Goal: Information Seeking & Learning: Find specific page/section

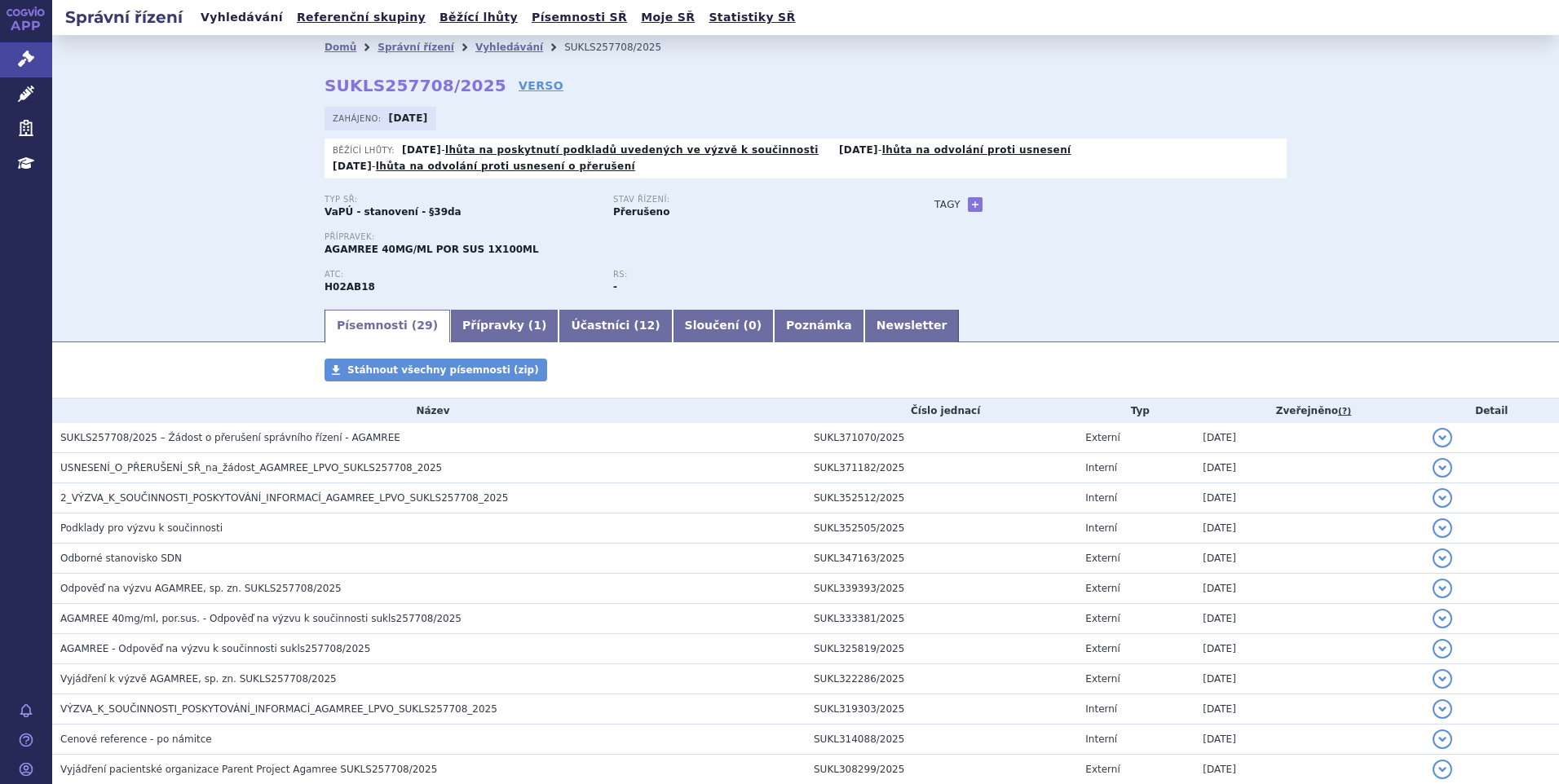
click at [247, 11] on link "Vyhledávání" at bounding box center [242, 18] width 92 height 22
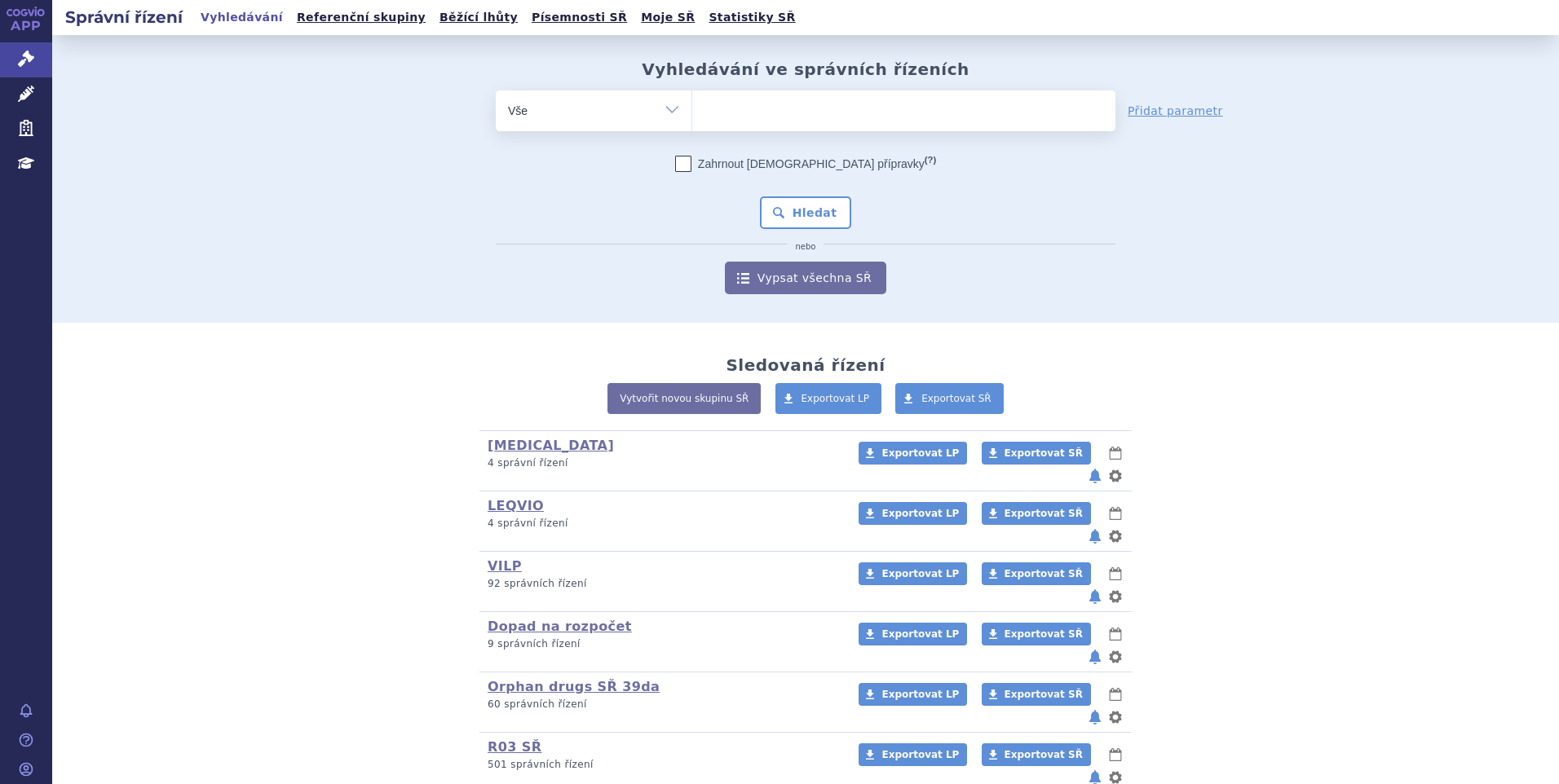
click at [774, 126] on span at bounding box center [904, 111] width 423 height 41
click at [693, 126] on select at bounding box center [692, 110] width 1 height 41
paste input "SUKLS311364/2025"
type input "SUKLS311364/2025"
select select "SUKLS311364/2025"
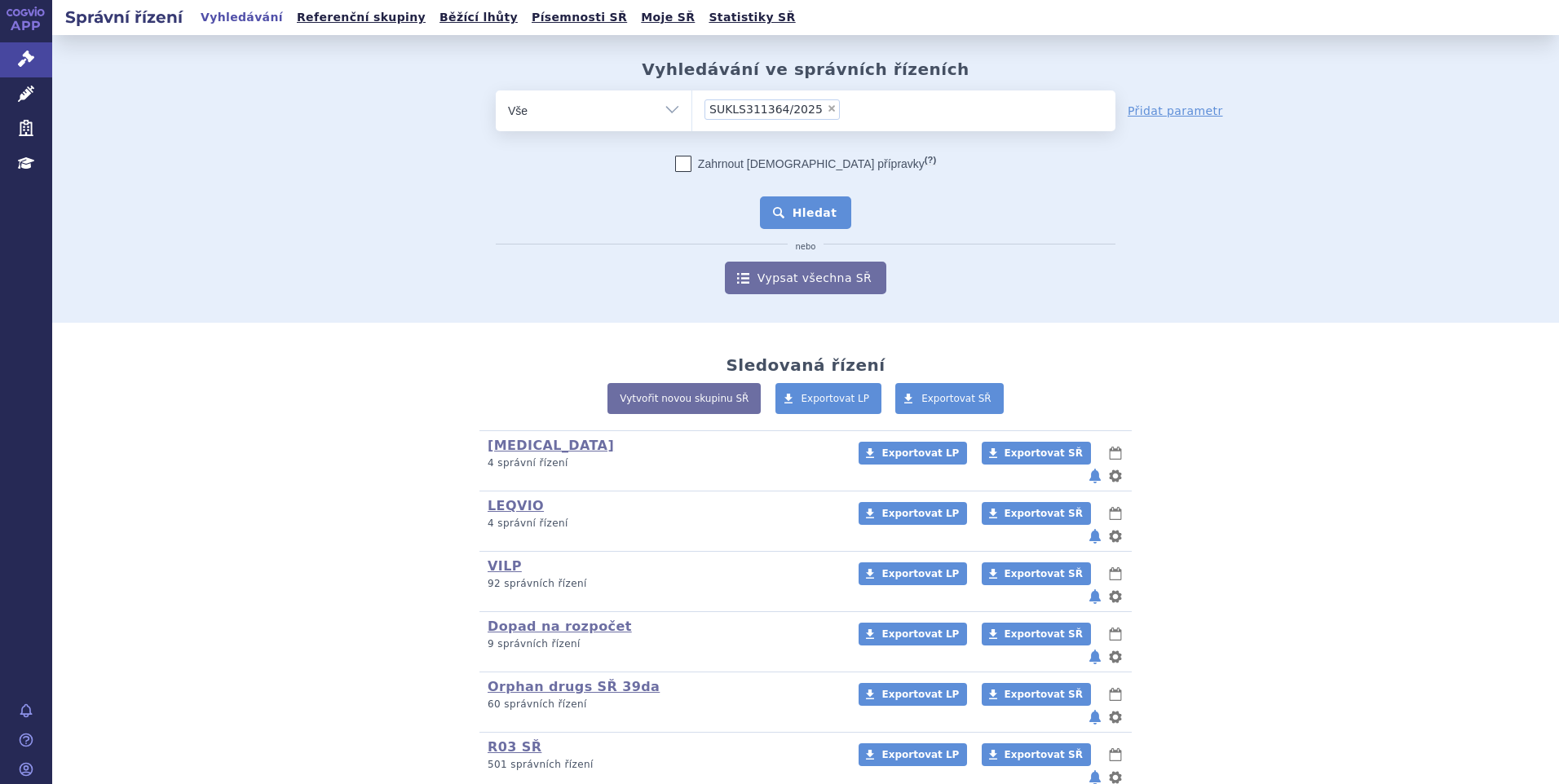
click at [805, 222] on button "Hledat" at bounding box center [806, 213] width 92 height 32
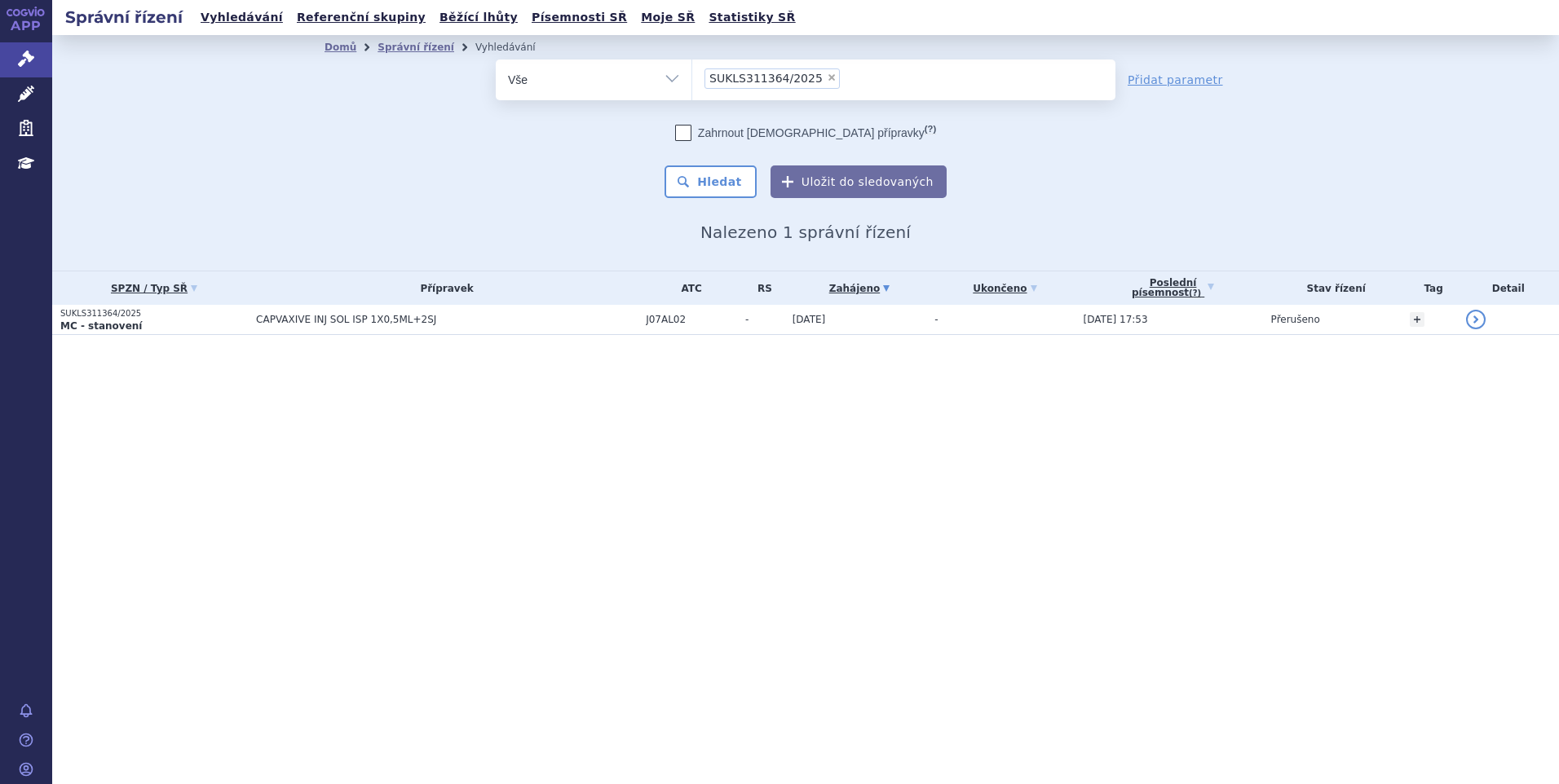
click at [214, 336] on section "Domů Správní řízení Vyhledávání Vyhledávání ve správních řízeních odstranit Vše" at bounding box center [806, 217] width 1507 height 365
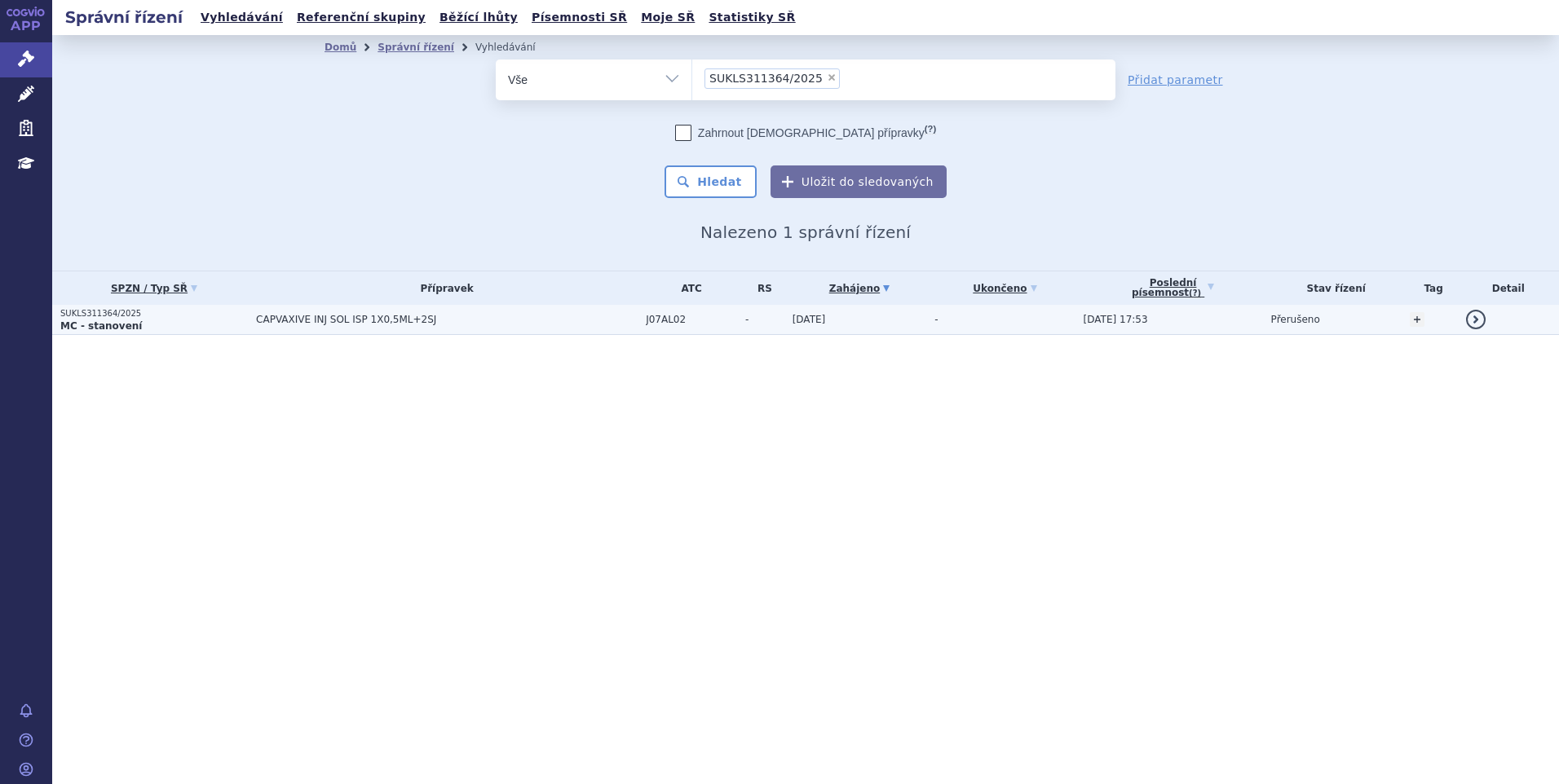
click at [214, 326] on p "MC - stanovení" at bounding box center [153, 325] width 187 height 13
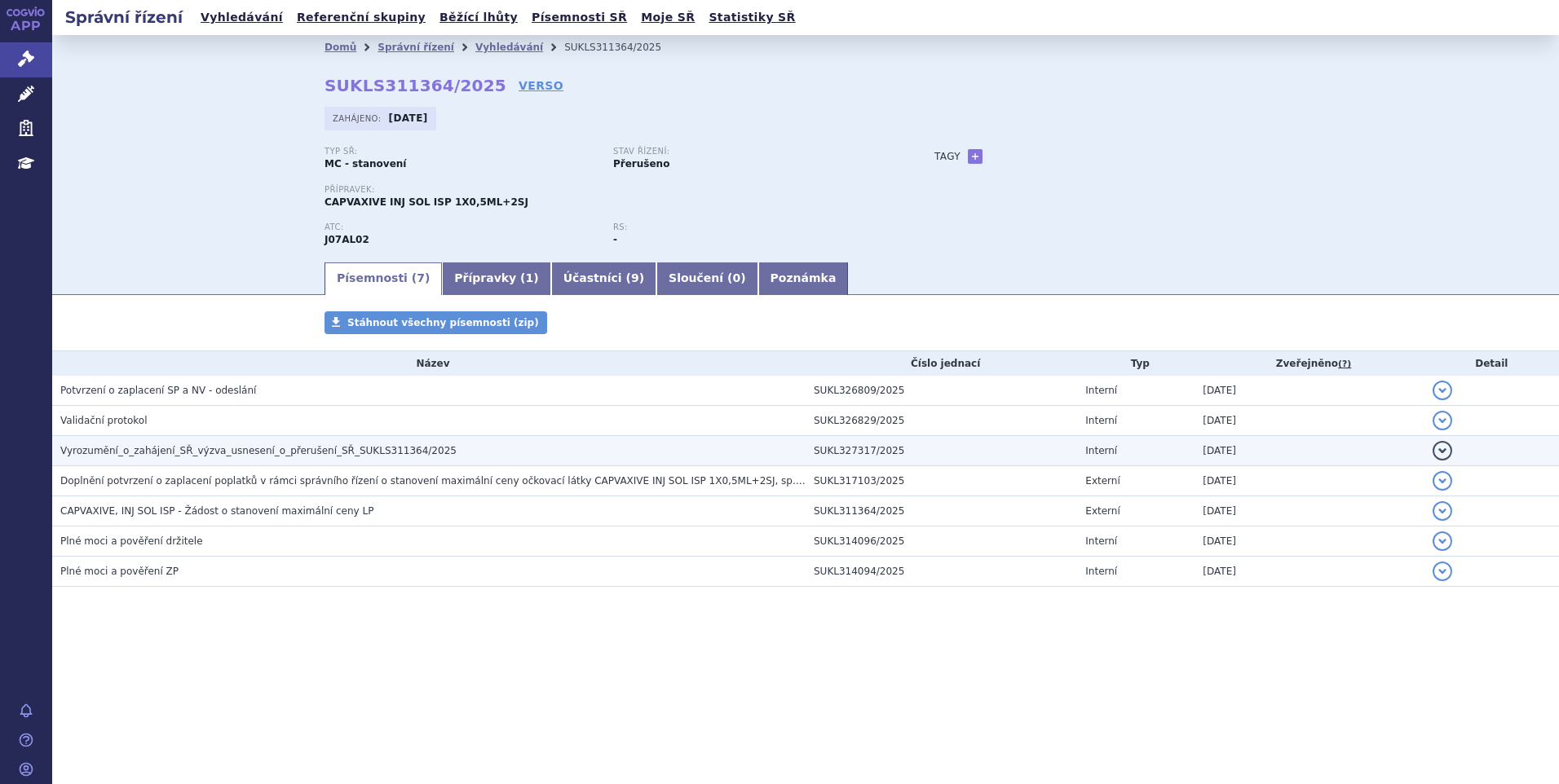
click at [311, 462] on td "Vyrozumění_o_zahájení_SŘ_výzva_usnesení_o_přerušení_SŘ_SUKLS311364/2025" at bounding box center [429, 452] width 754 height 31
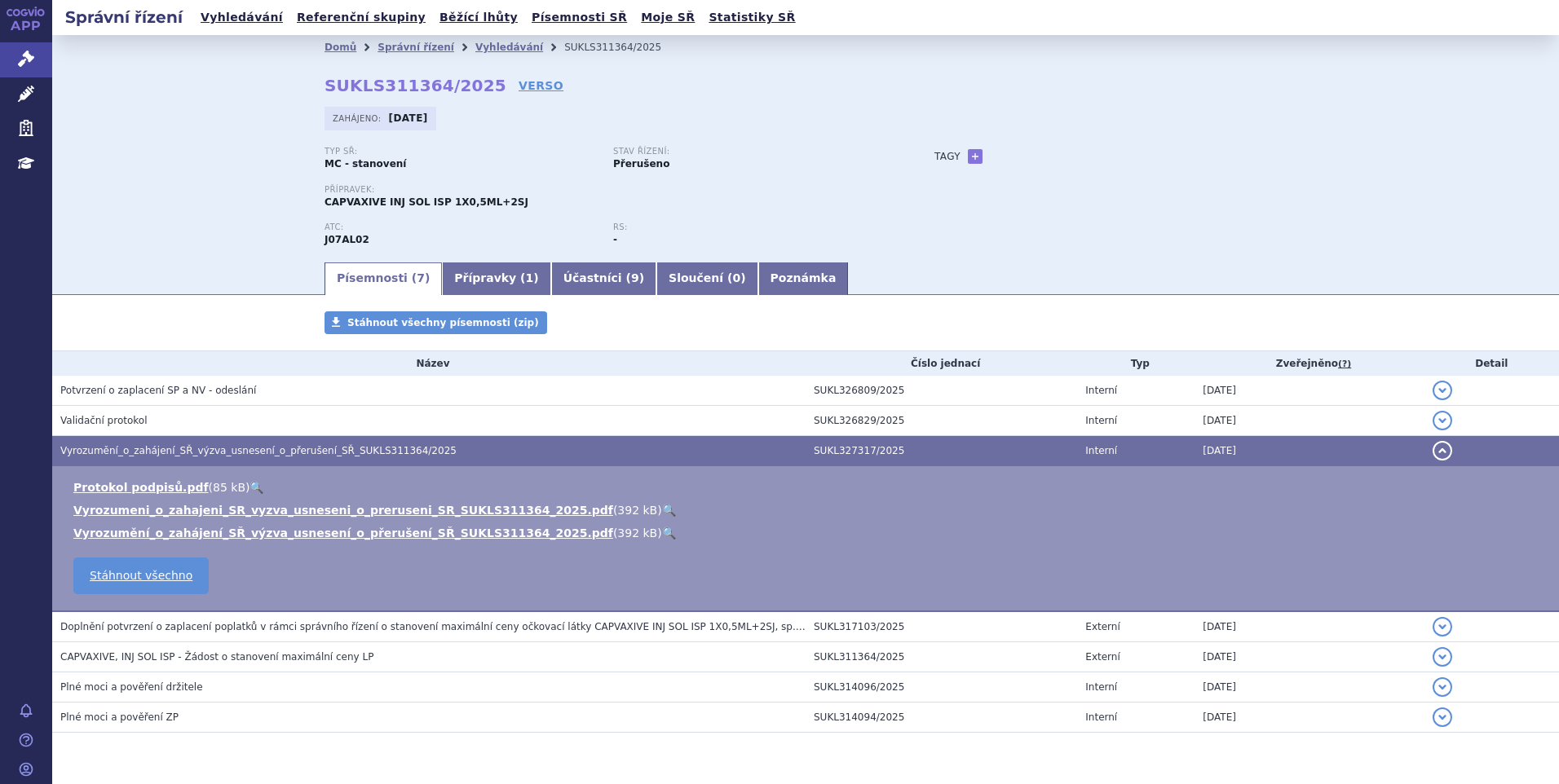
click at [662, 507] on link "🔍" at bounding box center [669, 510] width 14 height 13
click at [237, 19] on link "Vyhledávání" at bounding box center [242, 18] width 92 height 22
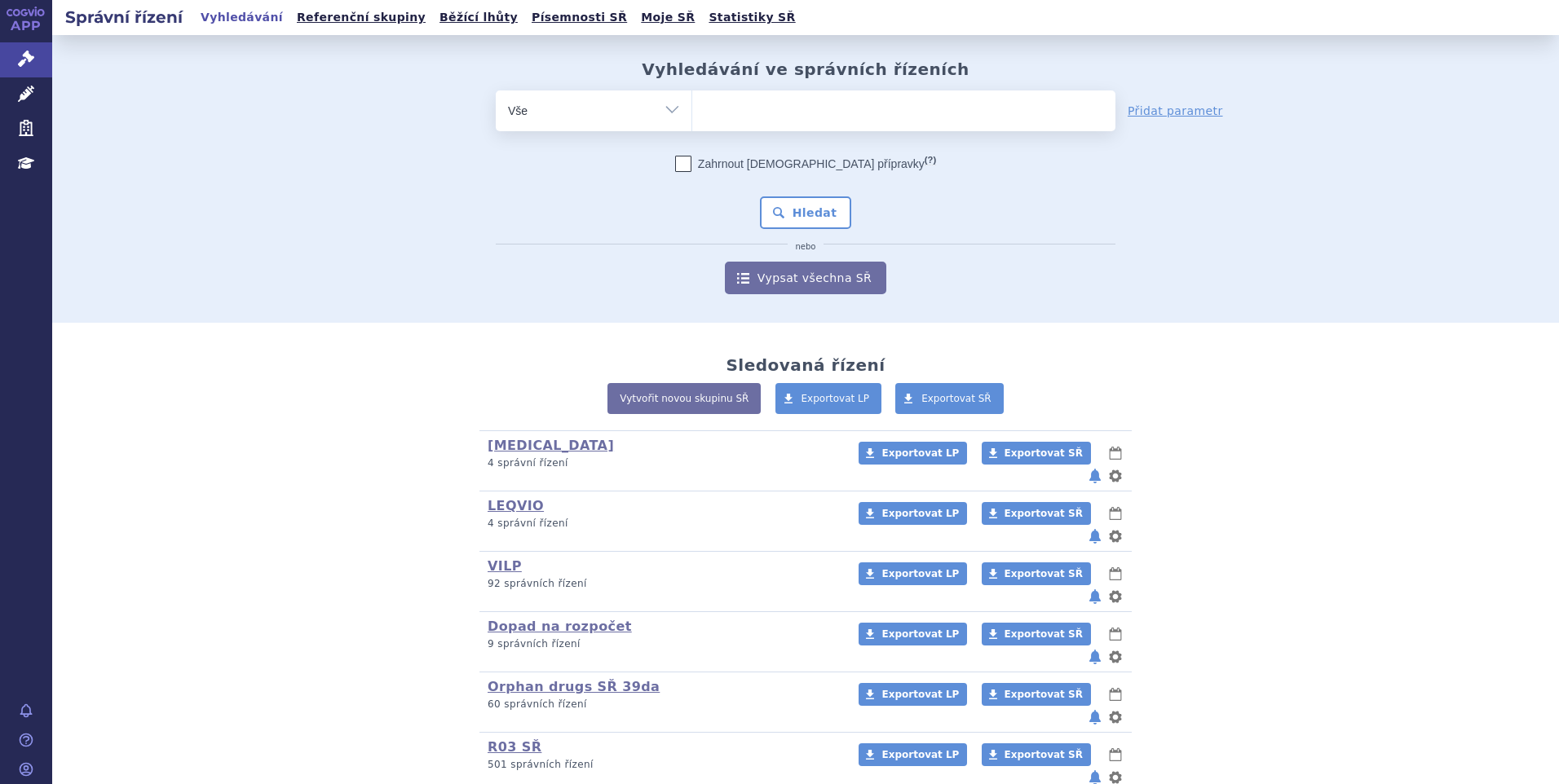
drag, startPoint x: 0, startPoint y: 0, endPoint x: 642, endPoint y: 118, distance: 652.8
click at [642, 118] on select "Vše Spisová značka Typ SŘ Přípravek/SUKL kód Účastník/Držitel" at bounding box center [593, 108] width 196 height 36
click at [671, 118] on select "Vše Spisová značka Typ SŘ Přípravek/SUKL kód Účastník/Držitel" at bounding box center [593, 108] width 196 height 36
select select "filter-procedure-product-status"
click at [496, 91] on select "Vše Spisová značka Typ SŘ Přípravek/SUKL kód Účastník/Držitel" at bounding box center [593, 108] width 196 height 36
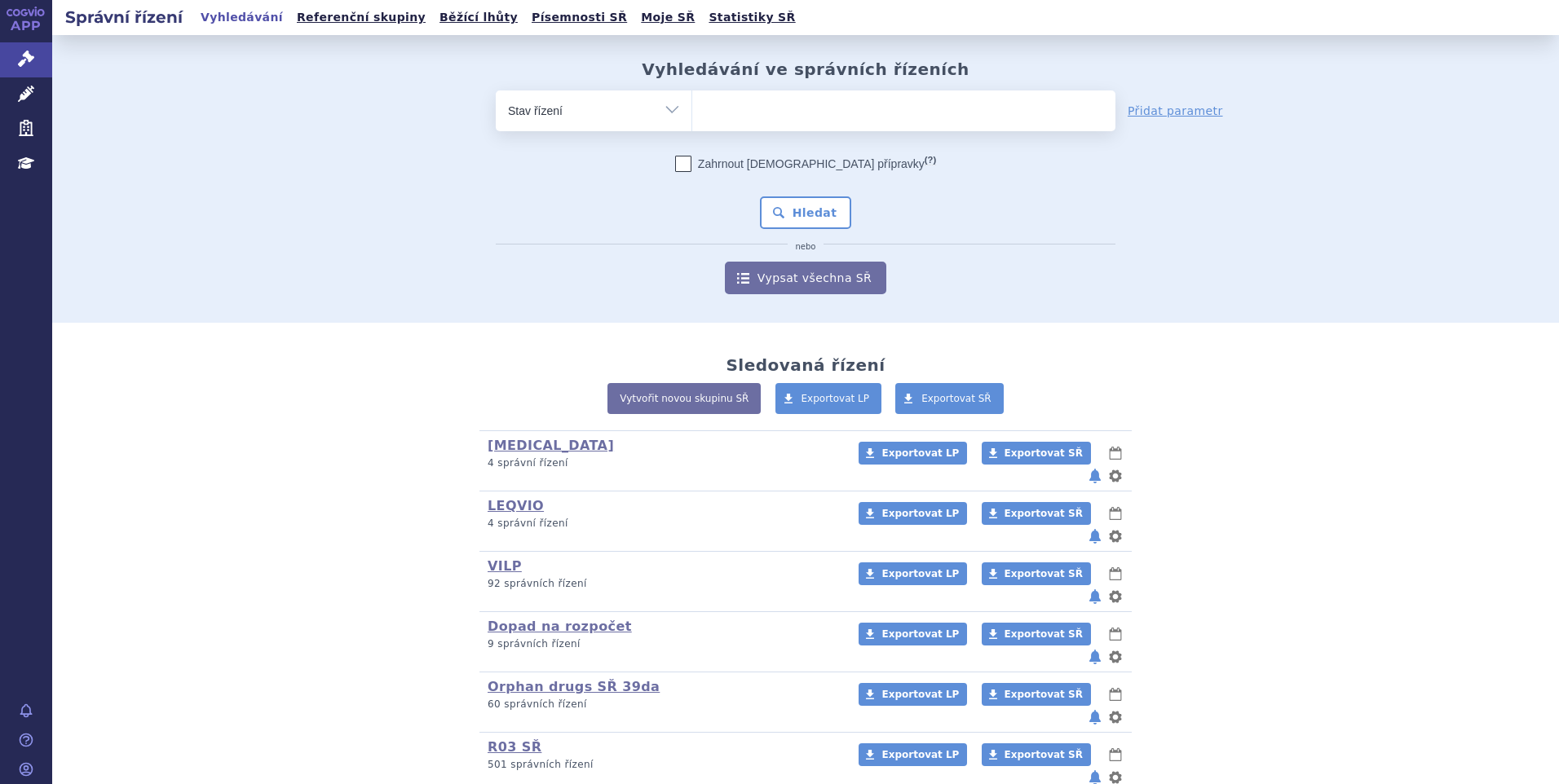
click at [741, 110] on ul at bounding box center [904, 108] width 423 height 34
click at [693, 110] on select at bounding box center [692, 110] width 1 height 41
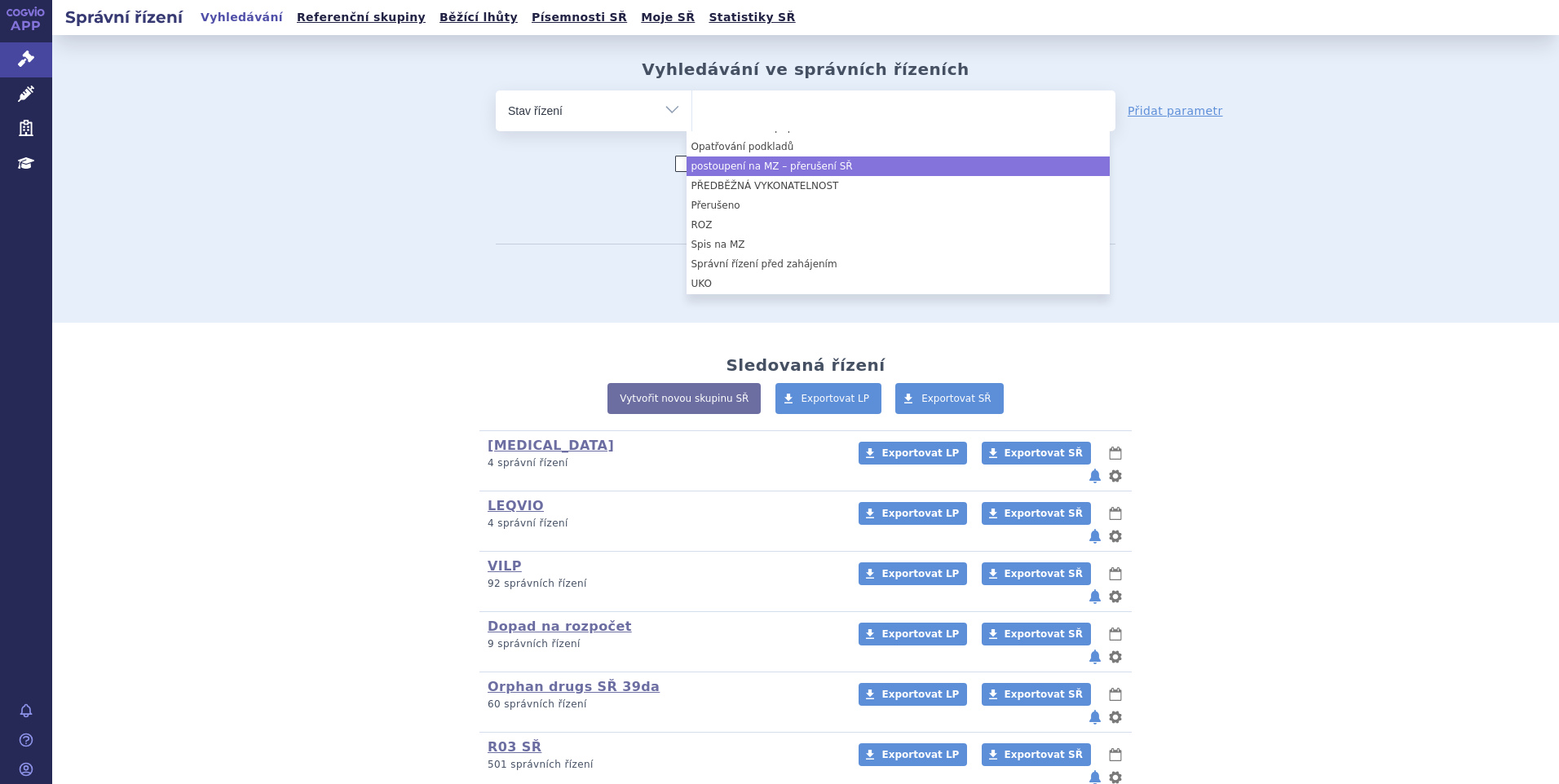
scroll to position [245, 0]
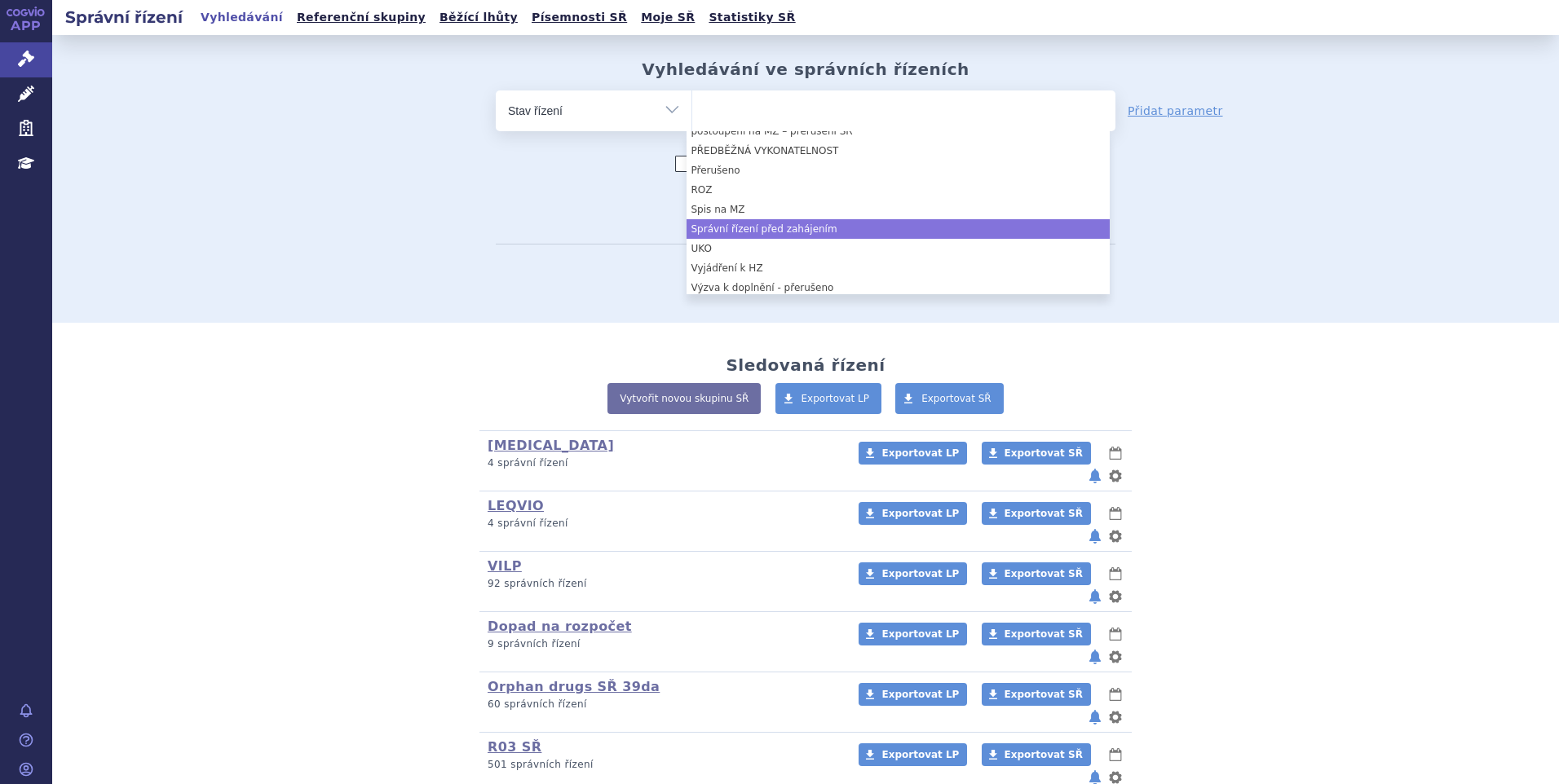
select select "7164a237-4406-4250-bf5a-b79e81fbcc6c"
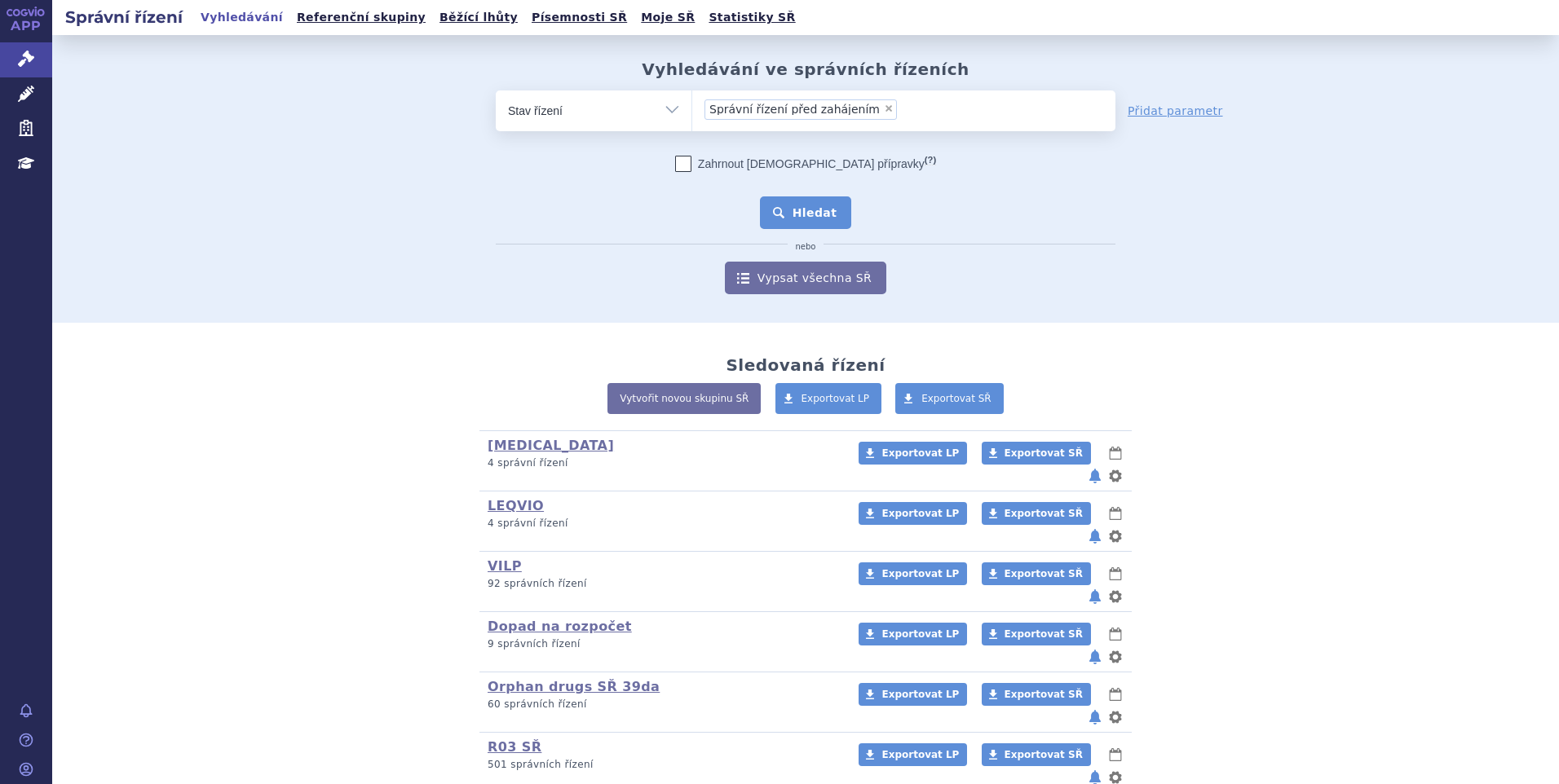
click at [798, 208] on button "Hledat" at bounding box center [806, 213] width 92 height 32
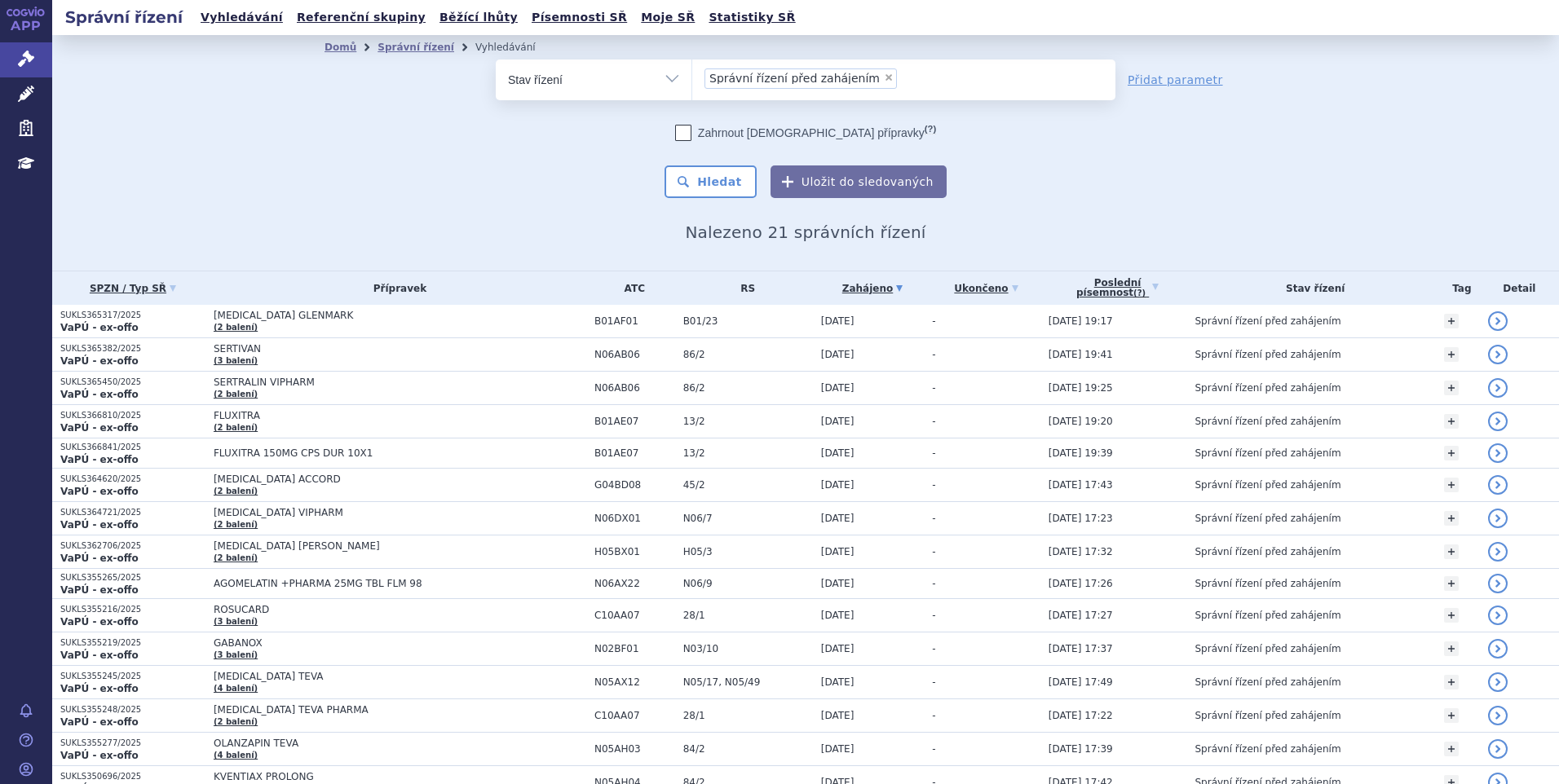
click at [949, 170] on div "Zahrnout bratrské přípravky (?) Hledat Uložit do sledovaných" at bounding box center [805, 161] width 620 height 74
